Goal: Communication & Community: Share content

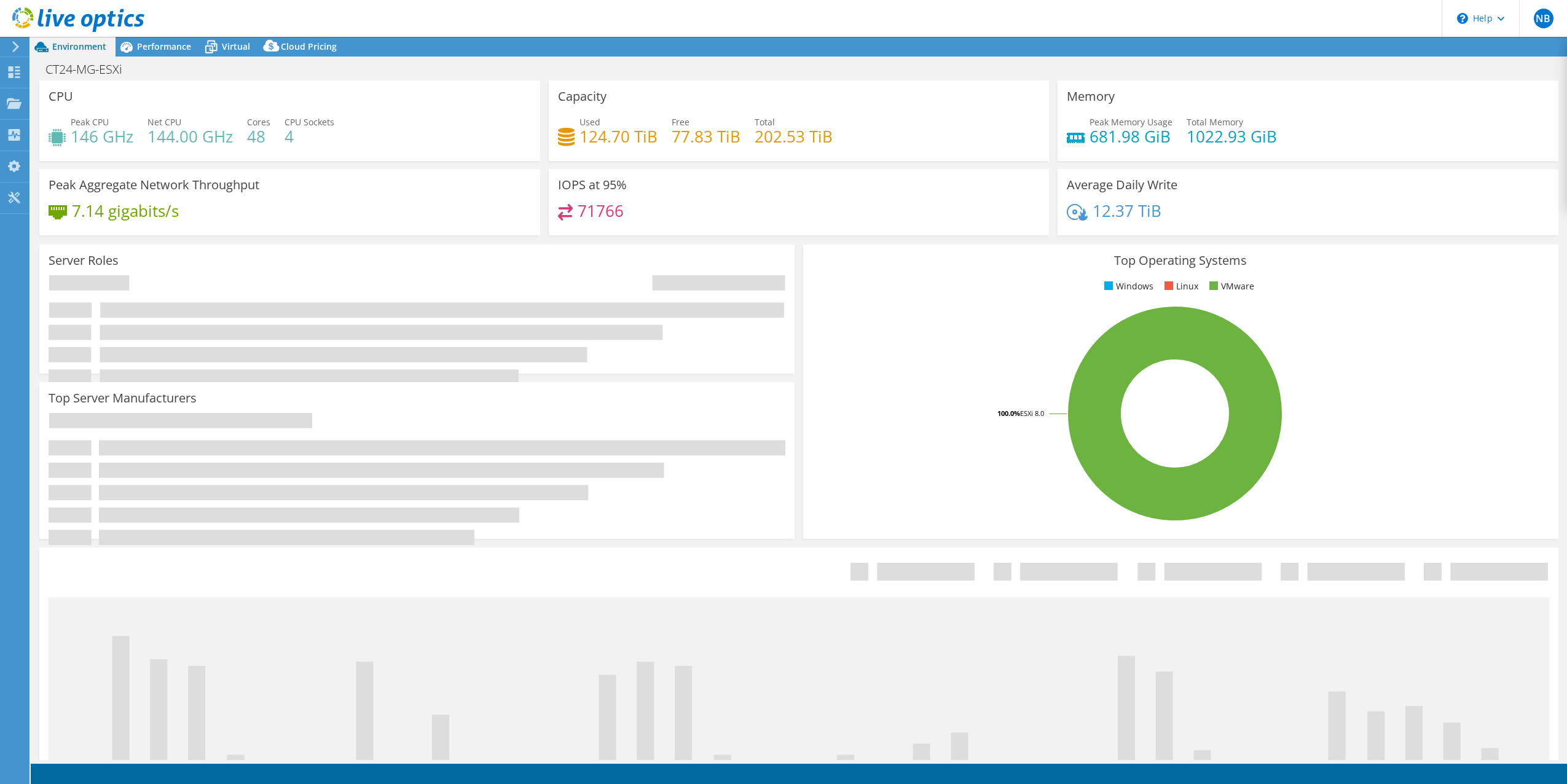
select select "USD"
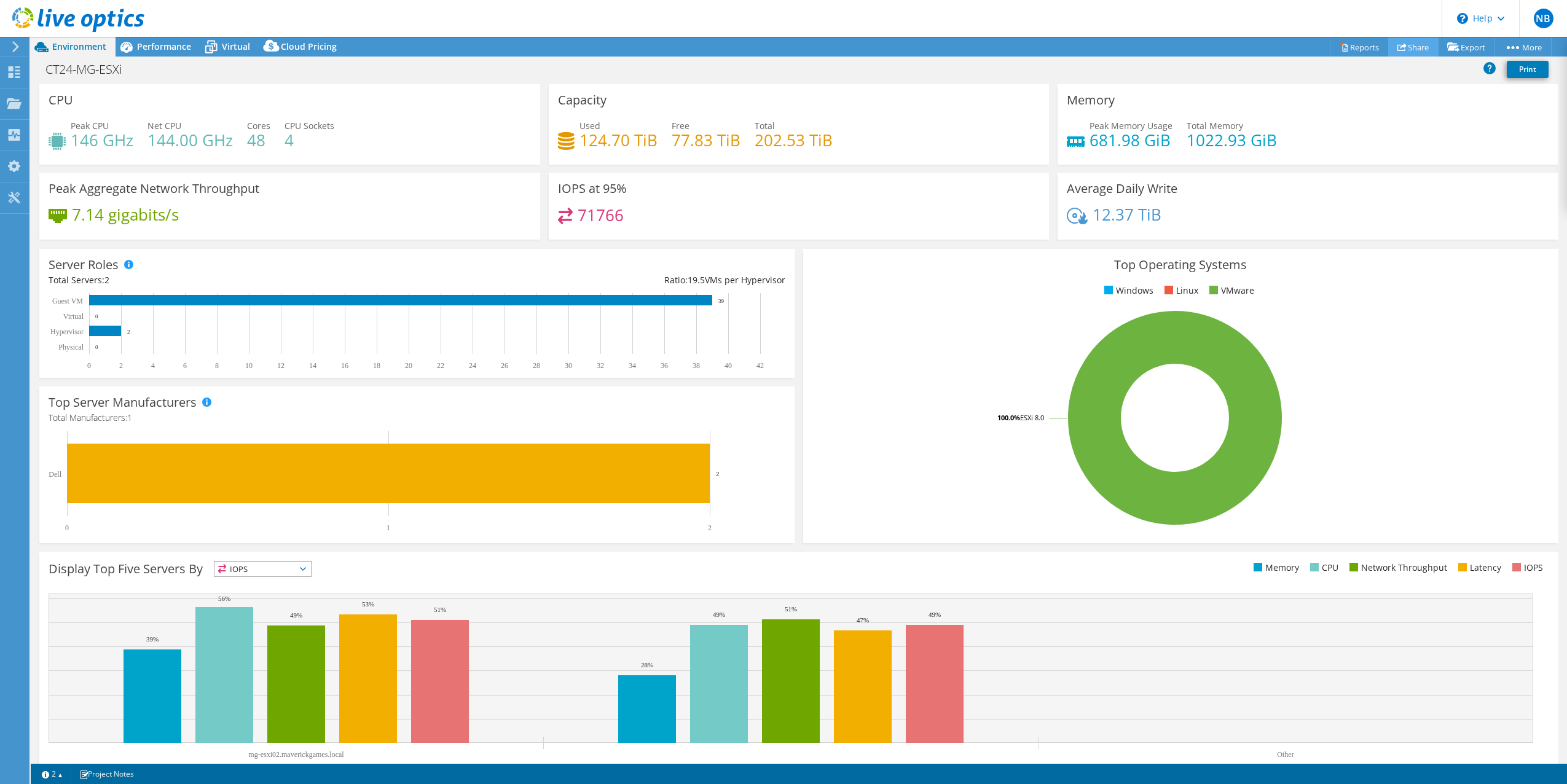
click at [1423, 44] on link "Share" at bounding box center [1414, 46] width 50 height 19
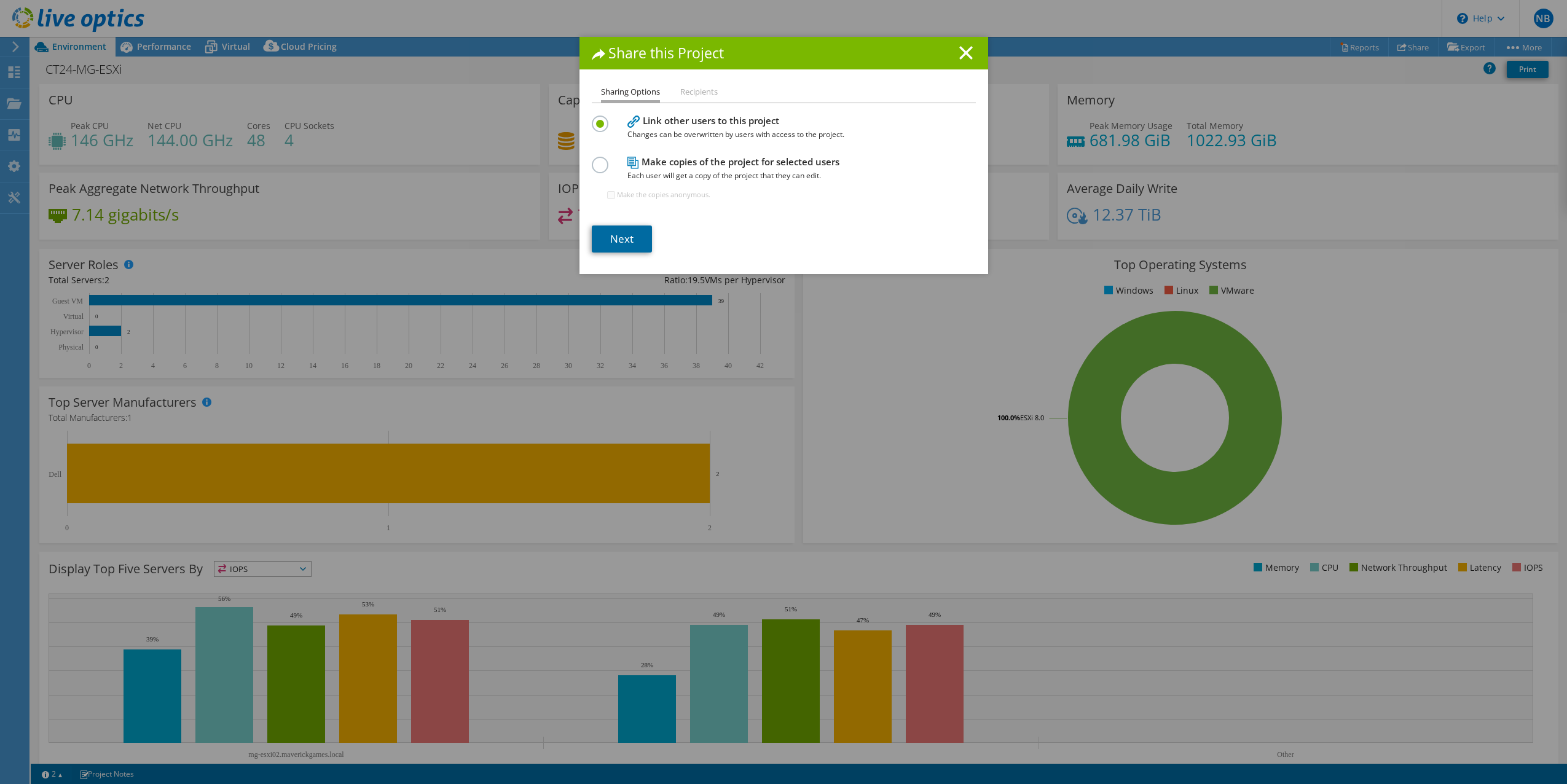
click at [612, 242] on link "Next" at bounding box center [622, 238] width 60 height 27
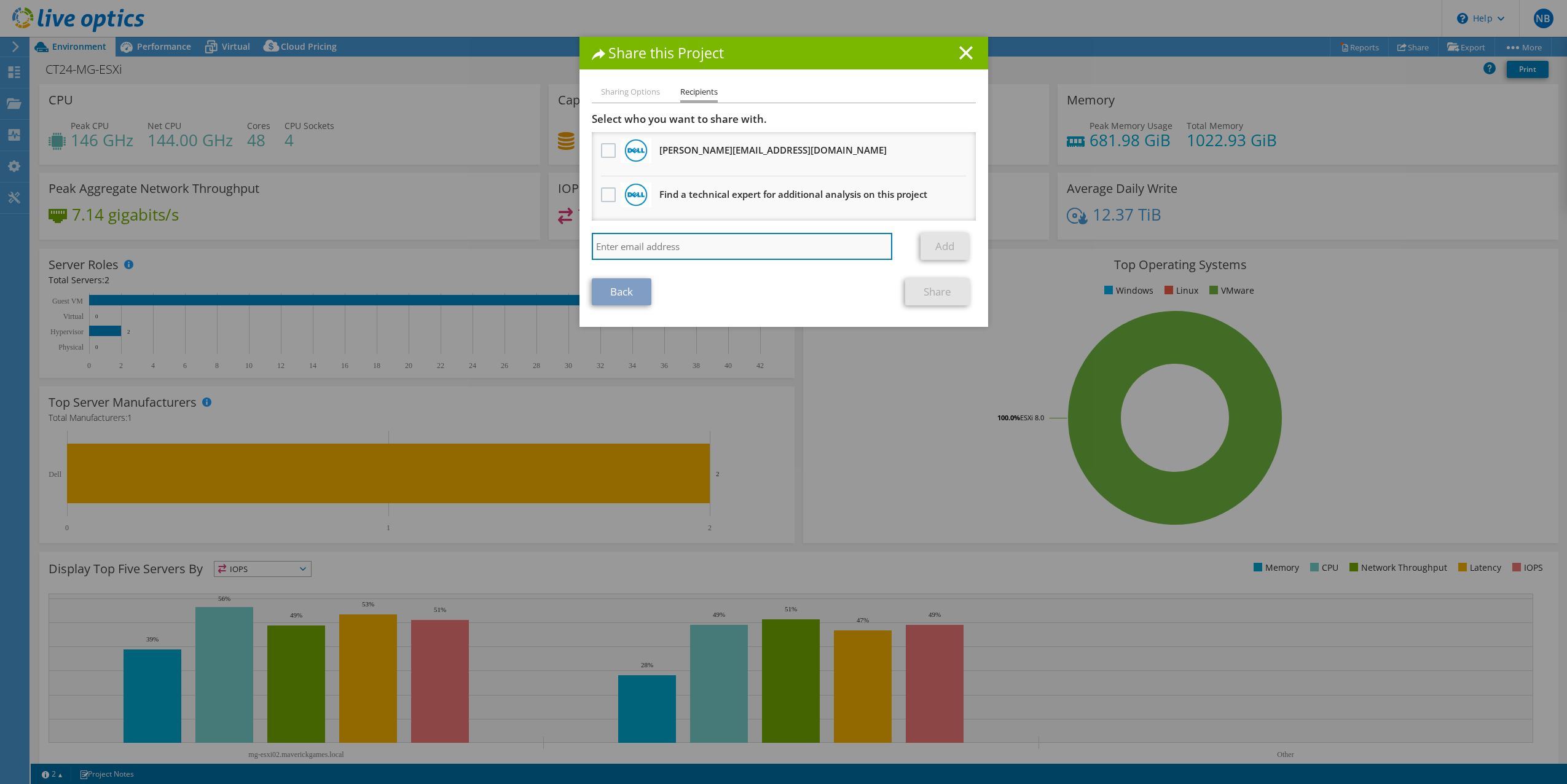
click at [650, 241] on input "search" at bounding box center [743, 246] width 301 height 27
paste input "[PERSON_NAME][EMAIL_ADDRESS][DOMAIN_NAME]"
type input "[PERSON_NAME][EMAIL_ADDRESS][DOMAIN_NAME]"
click at [602, 157] on label at bounding box center [610, 150] width 18 height 15
click at [0, 0] on input "checkbox" at bounding box center [0, 0] width 0 height 0
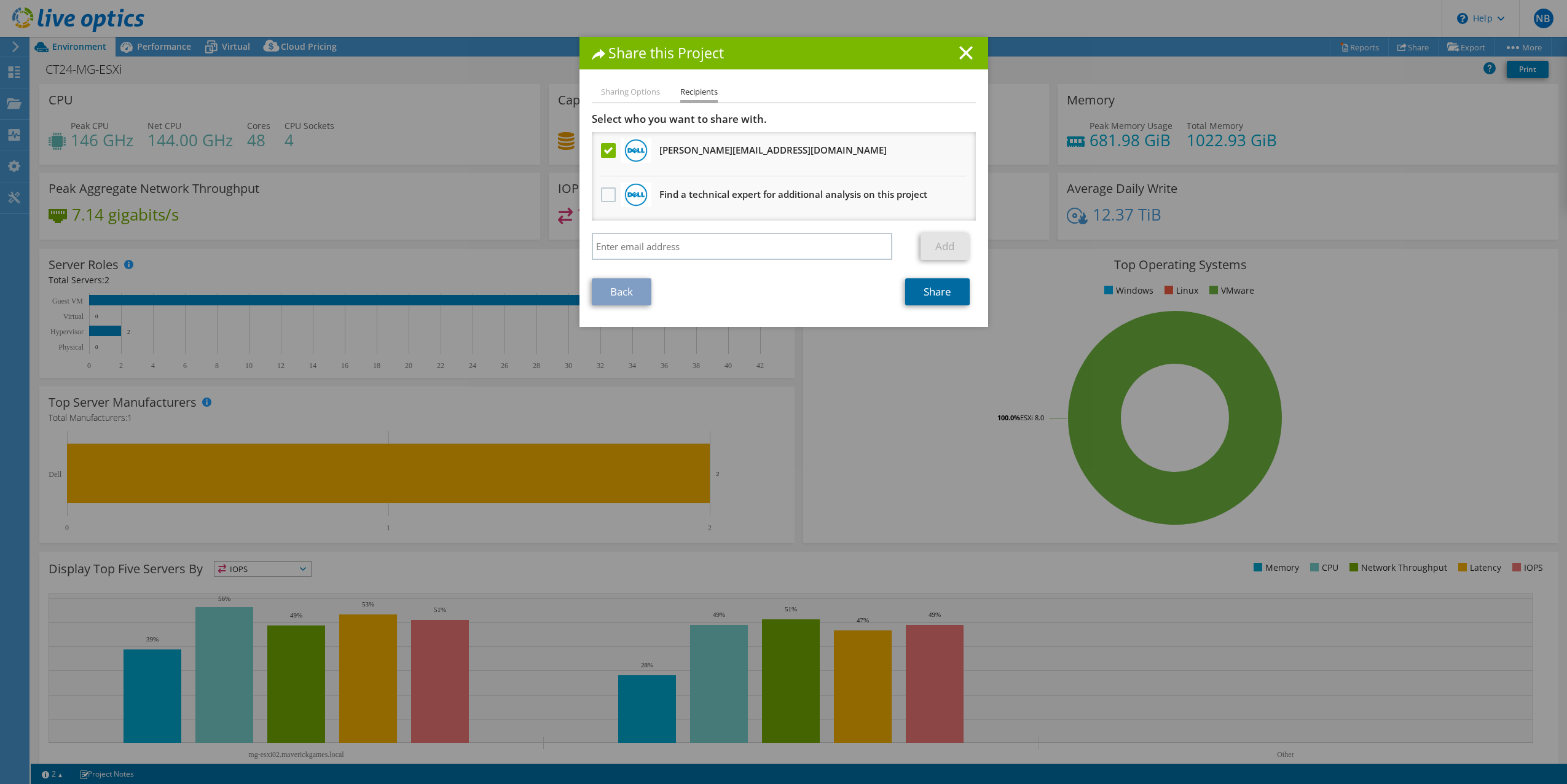
click at [932, 289] on link "Share" at bounding box center [938, 291] width 65 height 27
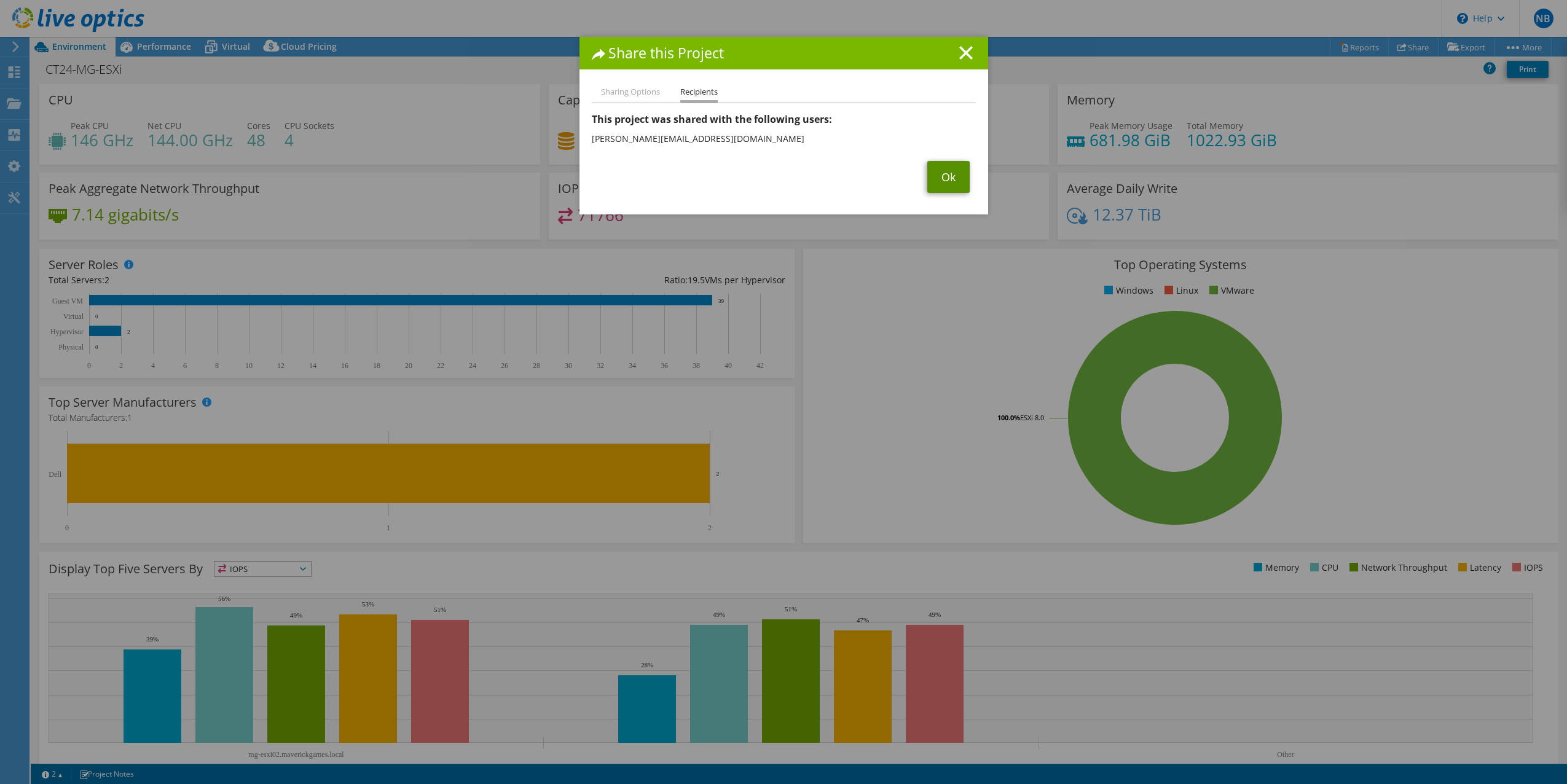
click at [945, 174] on link "Ok" at bounding box center [949, 176] width 43 height 32
